Goal: Task Accomplishment & Management: Complete application form

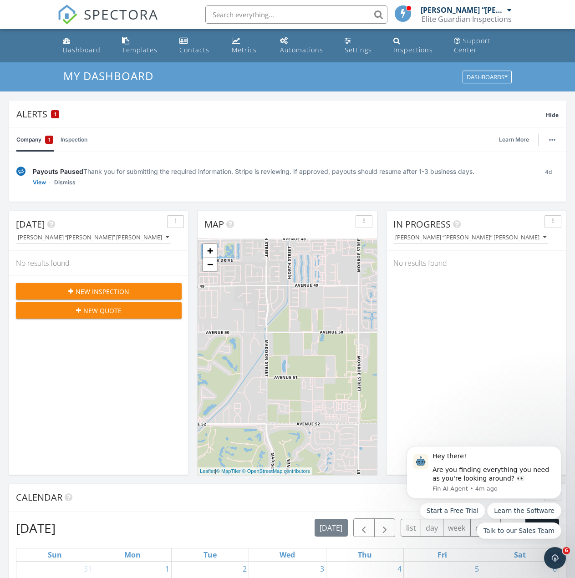
click at [39, 184] on link "View" at bounding box center [39, 182] width 13 height 9
click at [36, 179] on link "View" at bounding box center [39, 182] width 13 height 9
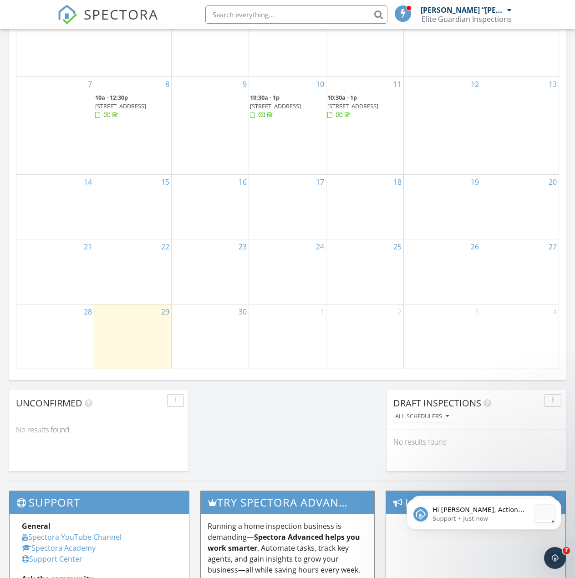
scroll to position [592, 0]
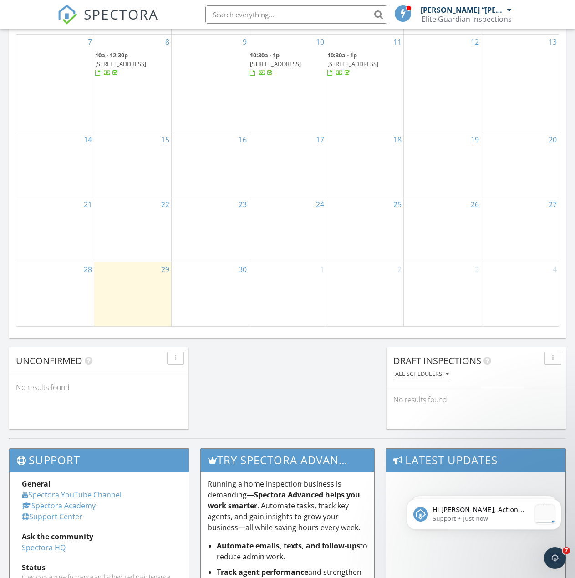
click at [215, 286] on div "30" at bounding box center [210, 294] width 77 height 64
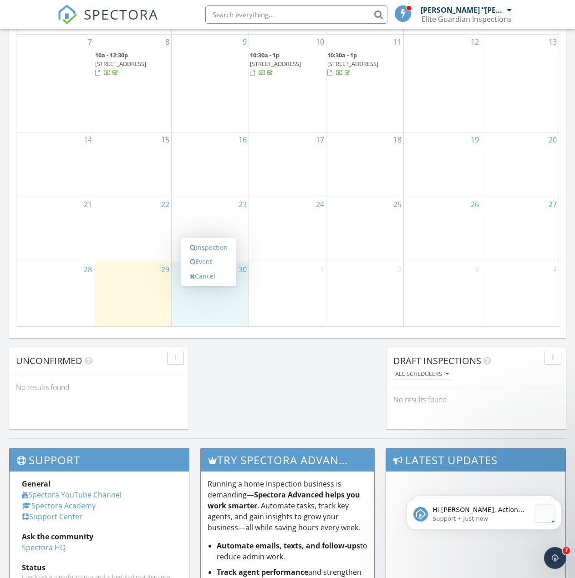
click at [241, 360] on div "Today Gerardo “Jerry” Diaz No results found New Inspection New Quote Map + − Le…" at bounding box center [287, 24] width 575 height 828
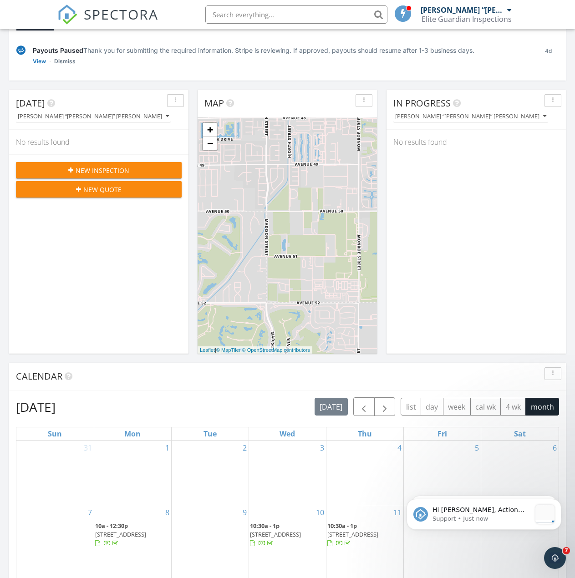
scroll to position [0, 0]
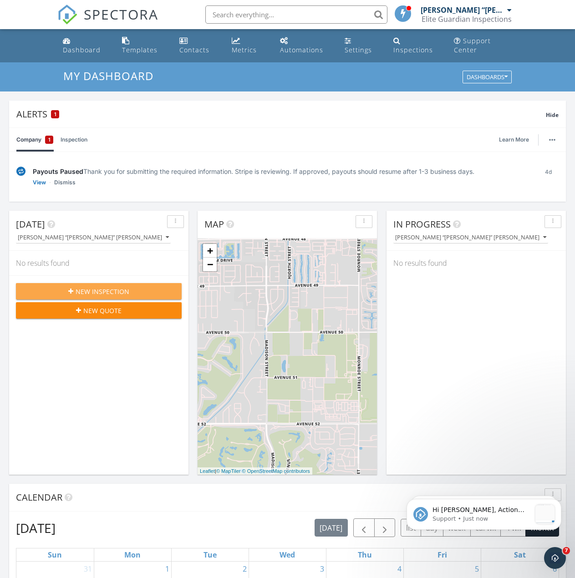
click at [136, 293] on div "New Inspection" at bounding box center [98, 292] width 151 height 10
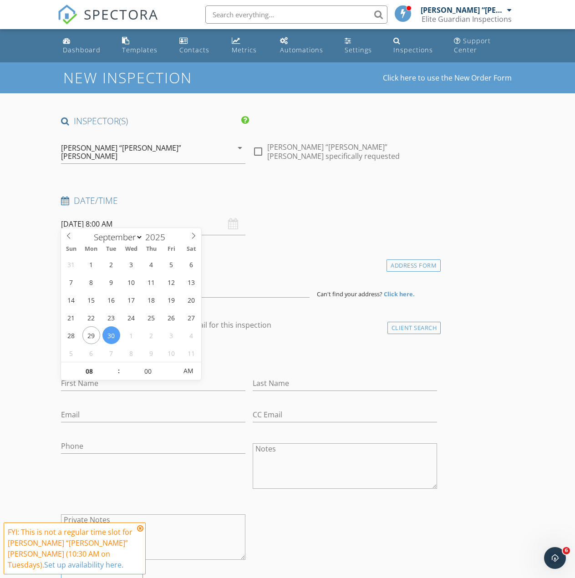
click at [151, 220] on input "09/30/2025 8:00 AM" at bounding box center [153, 224] width 184 height 22
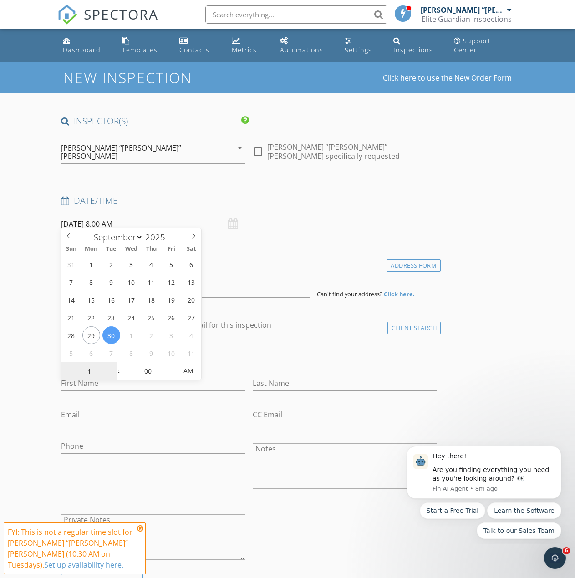
type input "10"
type input "09/30/2025 10:00 AM"
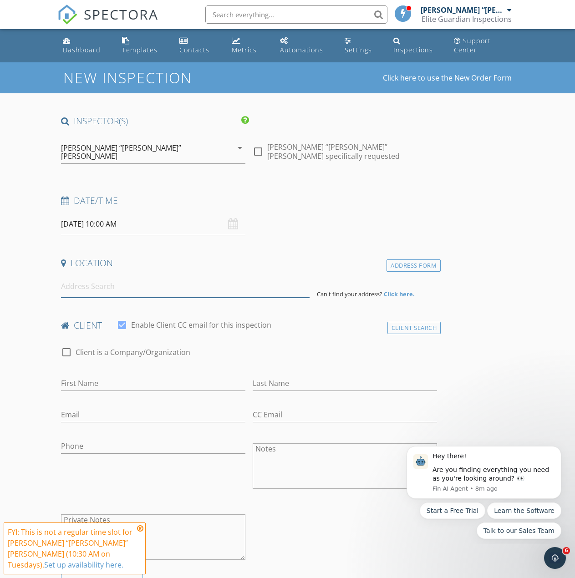
click at [152, 286] on input at bounding box center [185, 286] width 248 height 22
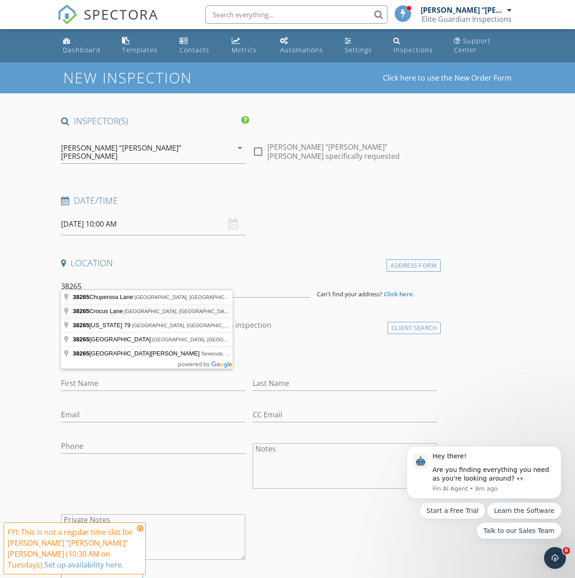
type input "38265 Crocus Lane, Palm Desert, CA, USA"
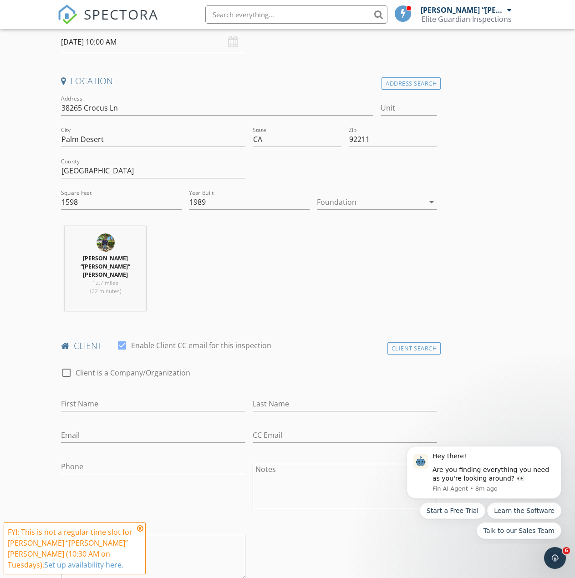
scroll to position [319, 0]
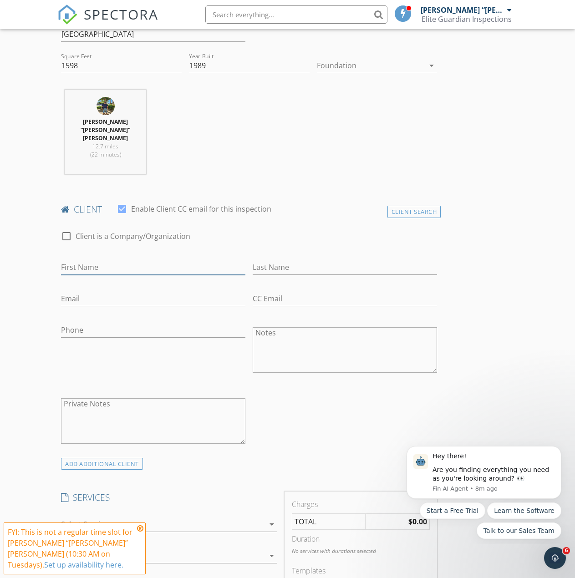
click at [156, 260] on input "First Name" at bounding box center [153, 267] width 184 height 15
type input "Stephen"
type input "Fitz"
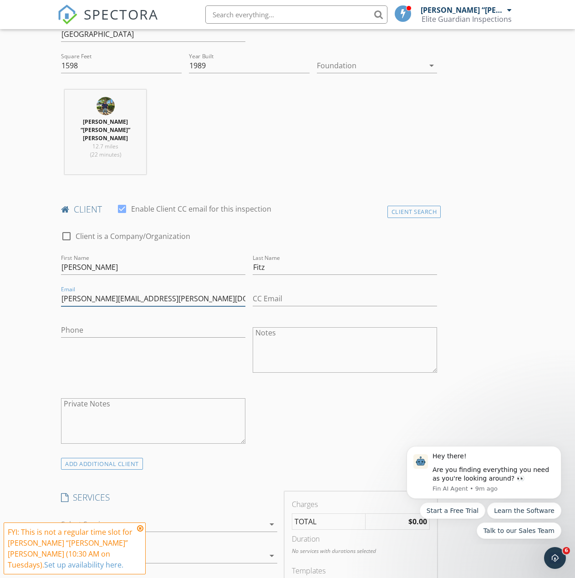
type input "Steve.FITZ@remy-cointreau.com"
type input "733-540-8848"
click at [246, 389] on div "check_box_outline_blank Client is a Company/Organization First Name Stephen Las…" at bounding box center [248, 340] width 383 height 236
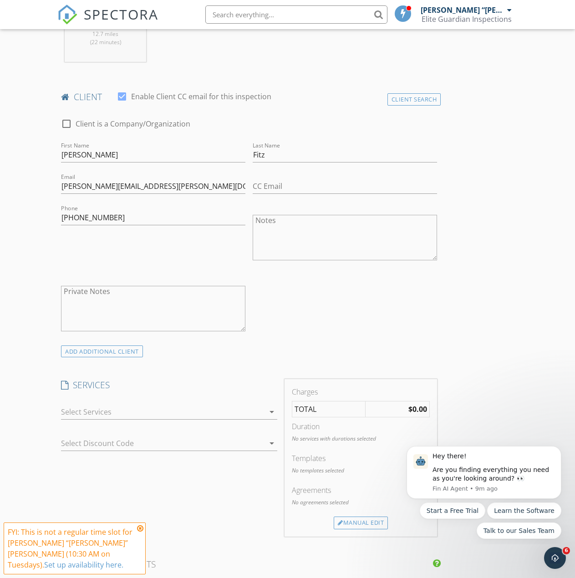
scroll to position [455, 0]
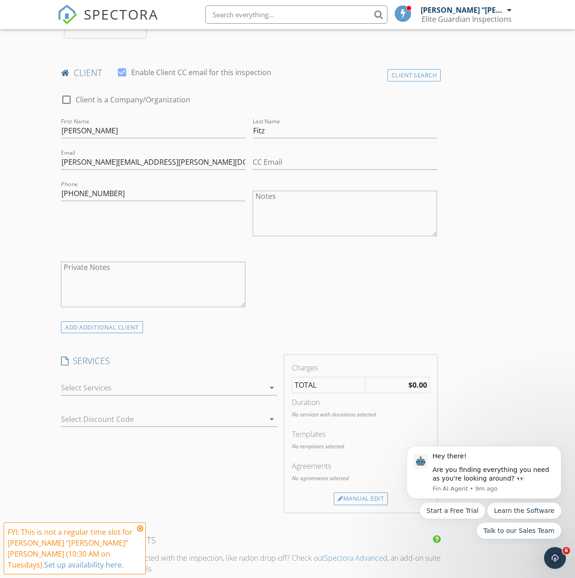
click at [140, 380] on div at bounding box center [162, 387] width 203 height 15
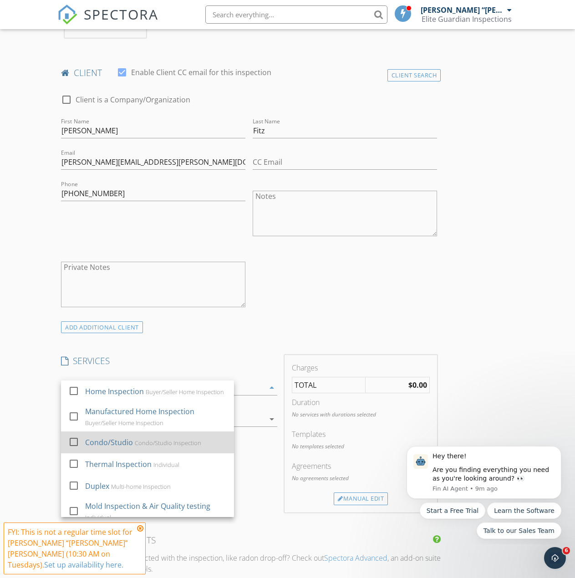
click at [152, 433] on div "Condo/Studio Condo/Studio Inspection" at bounding box center [156, 442] width 142 height 18
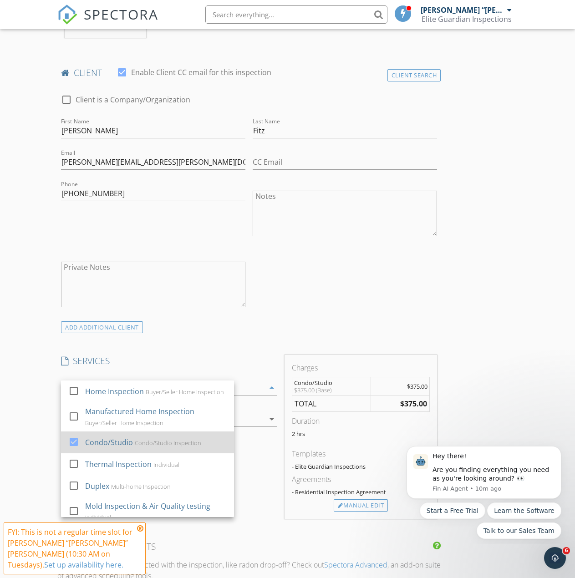
click at [75, 434] on div at bounding box center [73, 441] width 15 height 15
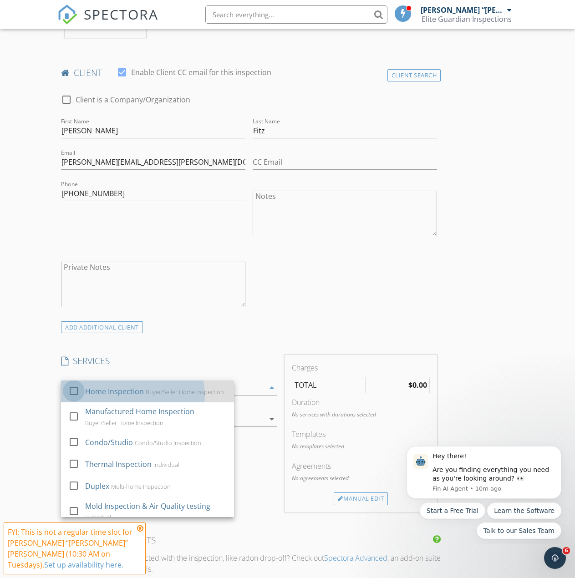
click at [75, 383] on div at bounding box center [73, 390] width 15 height 15
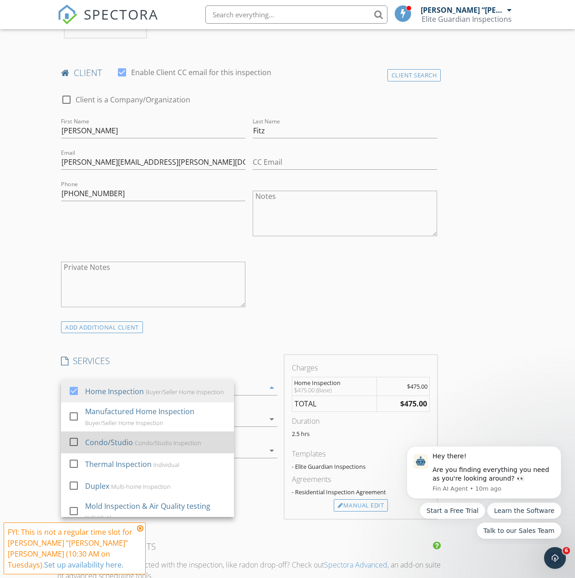
click at [75, 434] on div at bounding box center [73, 441] width 15 height 15
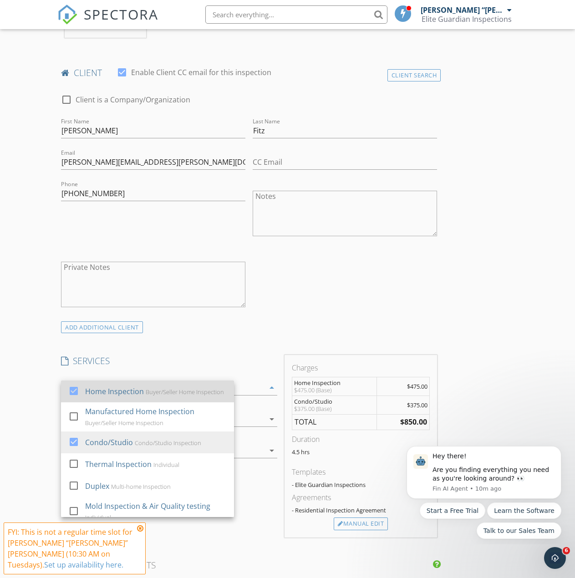
click at [73, 383] on div at bounding box center [73, 390] width 15 height 15
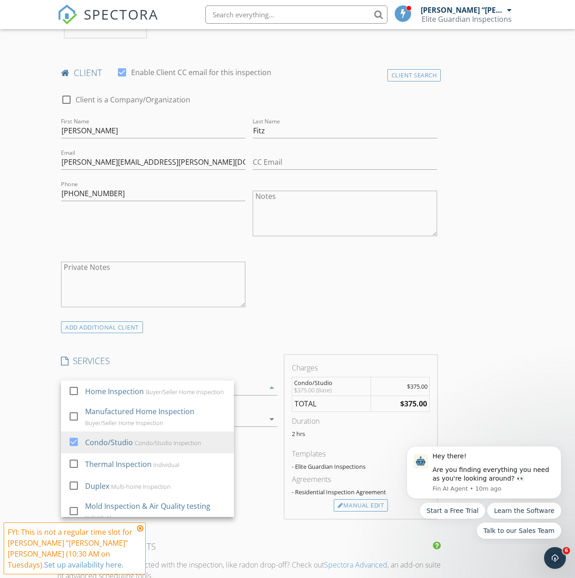
click at [398, 382] on div "INSPECTOR(S) check_box Gerardo “Jerry” Diaz PRIMARY Gerardo “Jerry” Diaz arrow_…" at bounding box center [287, 421] width 460 height 1523
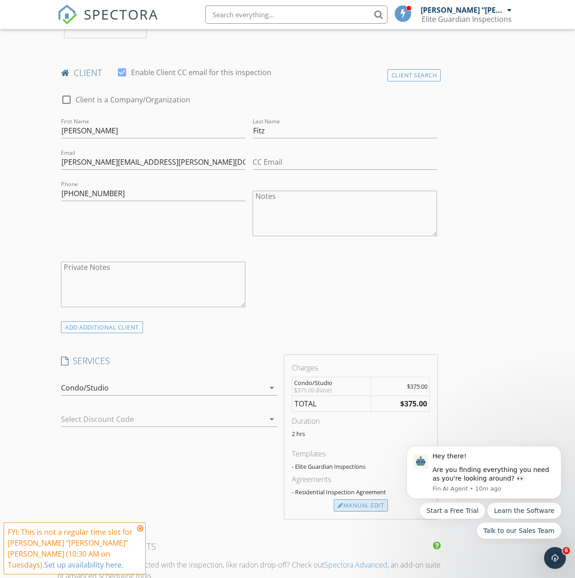
click at [334, 499] on div "Manual Edit" at bounding box center [361, 505] width 54 height 13
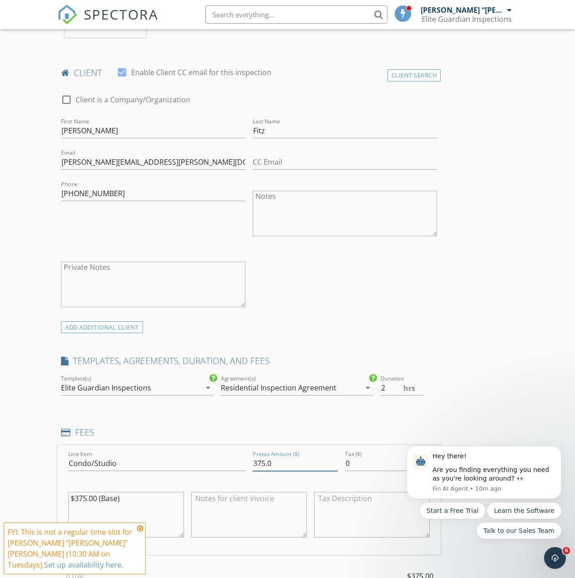
drag, startPoint x: 207, startPoint y: 455, endPoint x: 166, endPoint y: 456, distance: 41.0
click at [166, 456] on div "Line Item Condo/Studio Pretax Amount ($) 375.0 Tax ($) 0 $375.00 (Base)" at bounding box center [248, 500] width 383 height 110
type input "425.00"
drag, startPoint x: 381, startPoint y: 390, endPoint x: 259, endPoint y: 467, distance: 144.8
click at [380, 391] on div "INSPECTOR(S) check_box Gerardo “Jerry” Diaz PRIMARY Gerardo “Jerry” Diaz arrow_…" at bounding box center [287, 468] width 460 height 1616
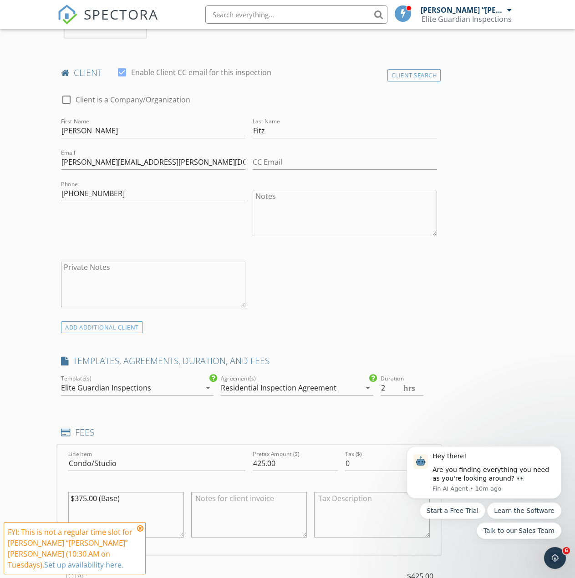
drag, startPoint x: 86, startPoint y: 487, endPoint x: 77, endPoint y: 490, distance: 8.6
click at [76, 492] on textarea "$375.00 (Base)" at bounding box center [126, 515] width 116 height 46
type textarea "$425.00 (Base)"
click at [397, 374] on div "INSPECTOR(S) check_box Gerardo “Jerry” Diaz PRIMARY Gerardo “Jerry” Diaz arrow_…" at bounding box center [287, 468] width 460 height 1616
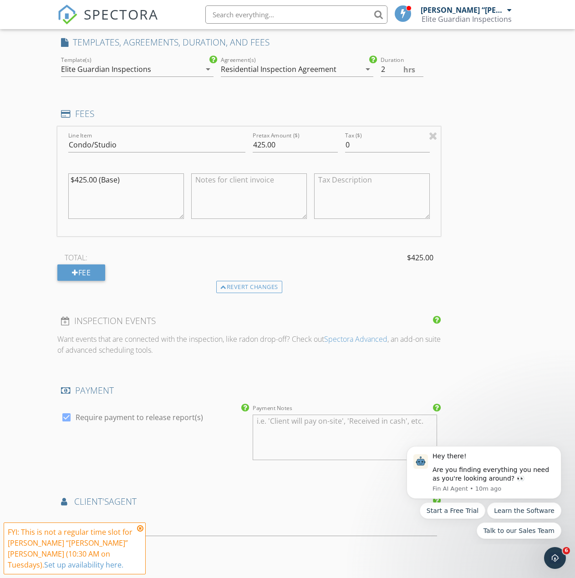
scroll to position [910, 0]
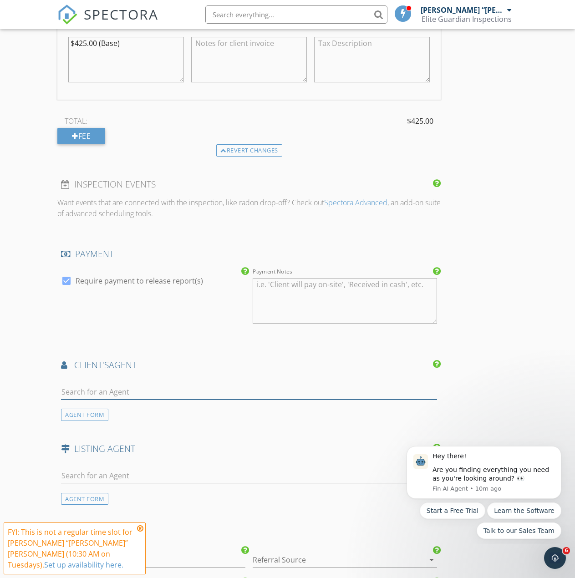
click at [259, 387] on input "text" at bounding box center [249, 392] width 376 height 15
type input "des"
click at [84, 408] on div "[PERSON_NAME]" at bounding box center [104, 412] width 78 height 15
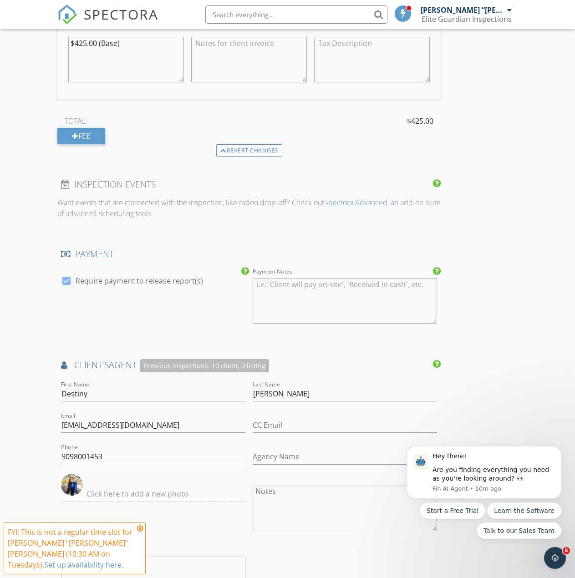
click at [401, 385] on div "INSPECTOR(S) check_box Gerardo “Jerry” Diaz PRIMARY Gerardo “Jerry” Diaz arrow_…" at bounding box center [287, 116] width 460 height 1823
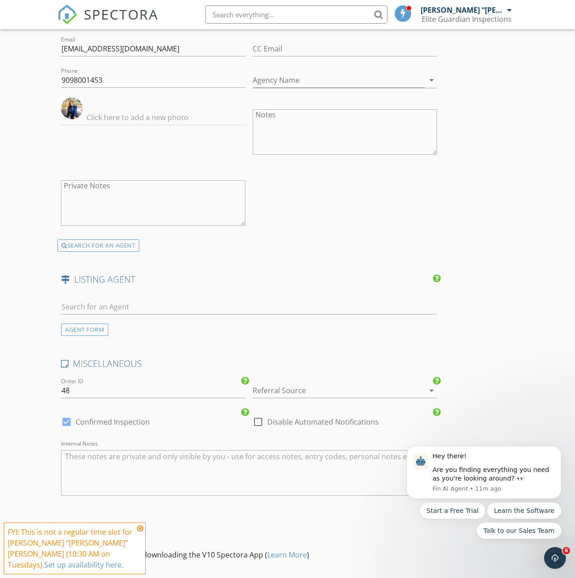
scroll to position [1374, 0]
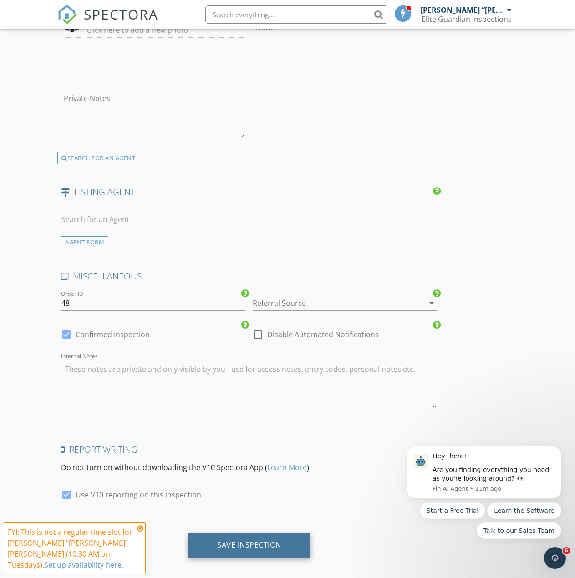
click at [217, 541] on div "Save Inspection" at bounding box center [249, 544] width 64 height 9
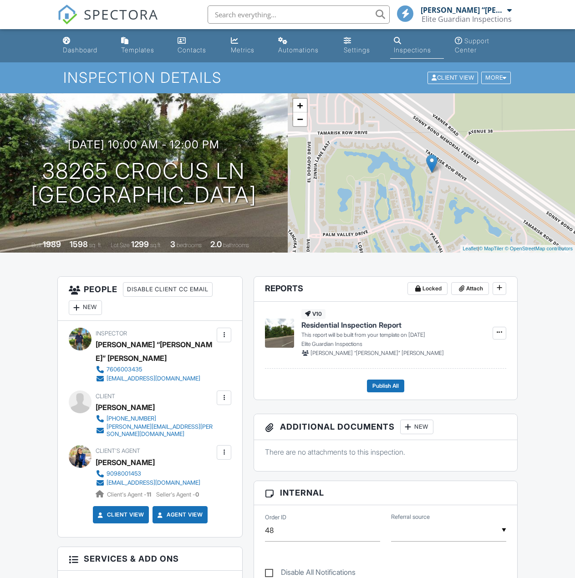
click at [68, 49] on div "Dashboard" at bounding box center [80, 50] width 35 height 8
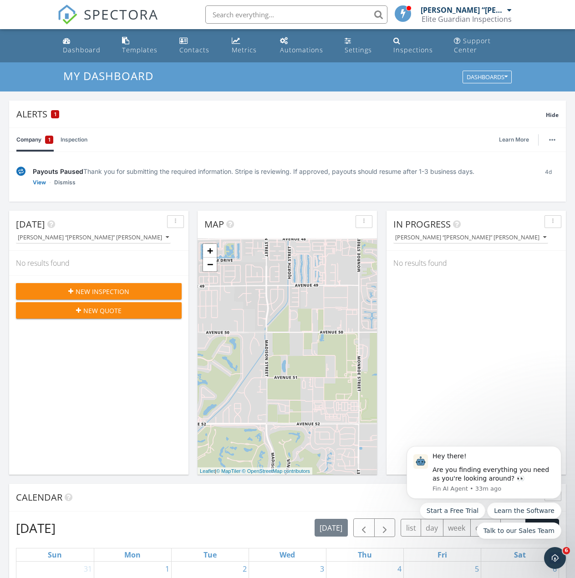
click at [551, 172] on div "4d" at bounding box center [548, 177] width 20 height 20
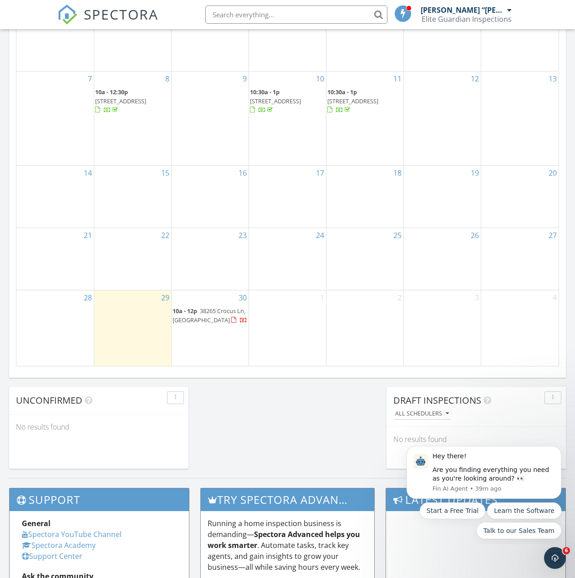
scroll to position [592, 0]
